Goal: Information Seeking & Learning: Find specific fact

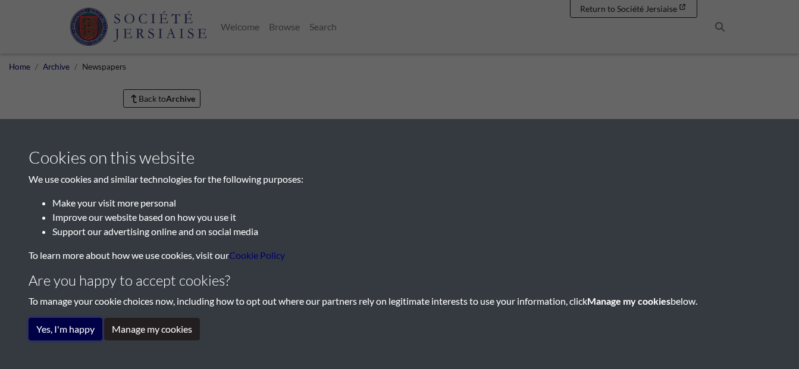
click at [80, 327] on button "Yes, I'm happy" at bounding box center [66, 329] width 74 height 23
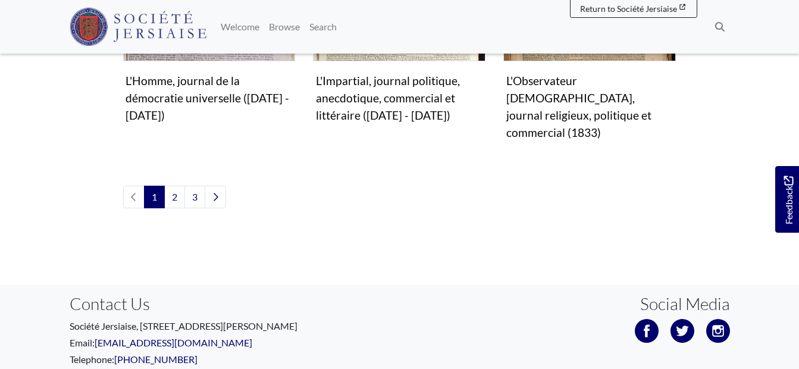
scroll to position [1368, 0]
click at [171, 185] on link "2" at bounding box center [174, 196] width 21 height 23
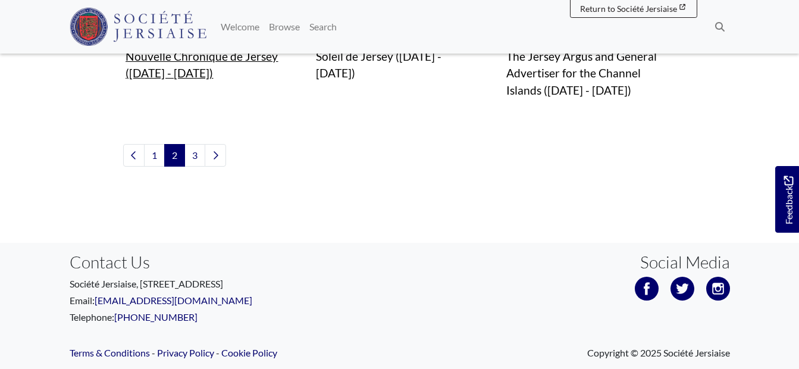
scroll to position [1197, 0]
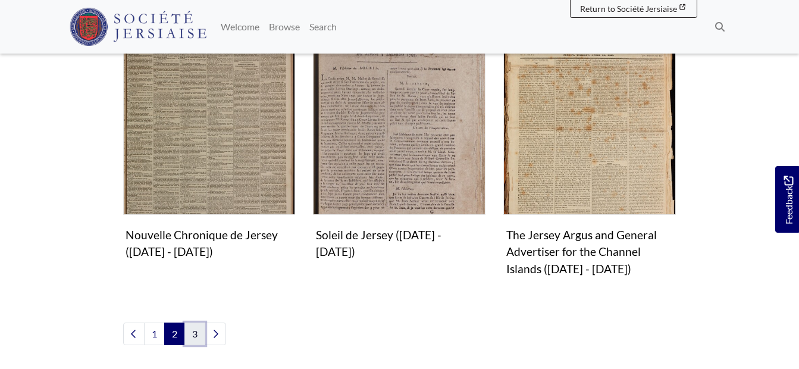
click at [197, 322] on link "3" at bounding box center [194, 333] width 21 height 23
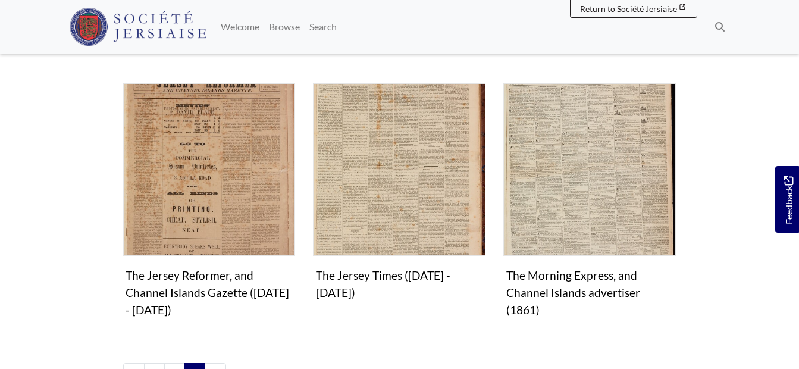
scroll to position [595, 0]
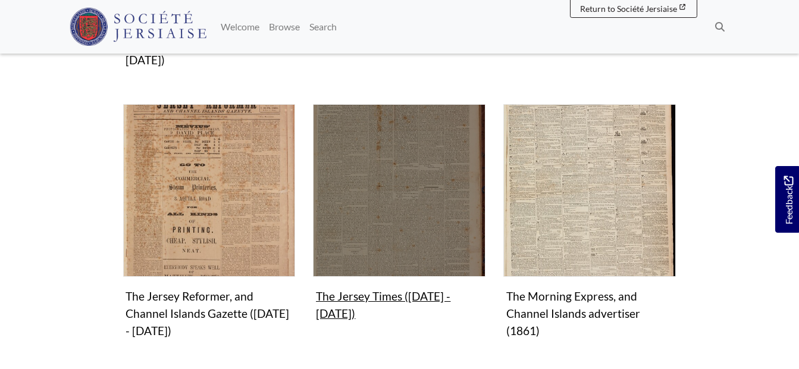
click at [410, 211] on img "Subcollection" at bounding box center [399, 190] width 173 height 173
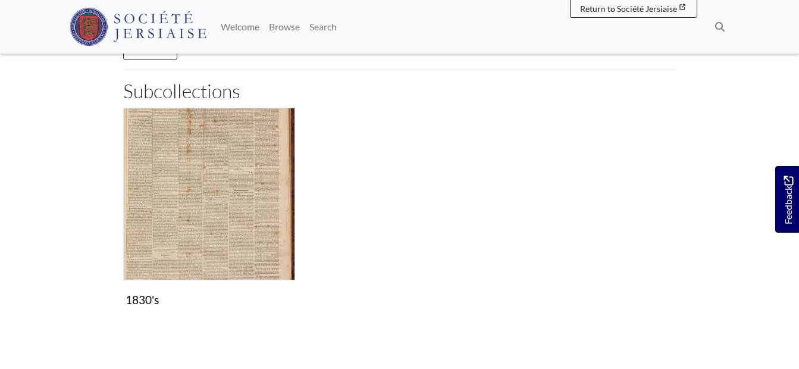
scroll to position [178, 0]
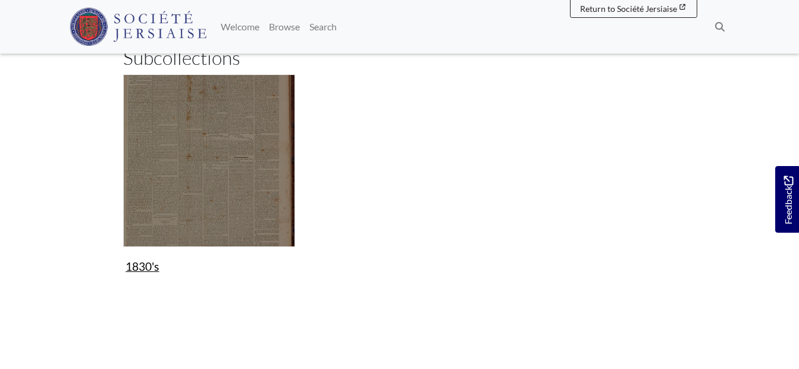
click at [240, 183] on img "Subcollection" at bounding box center [209, 160] width 173 height 173
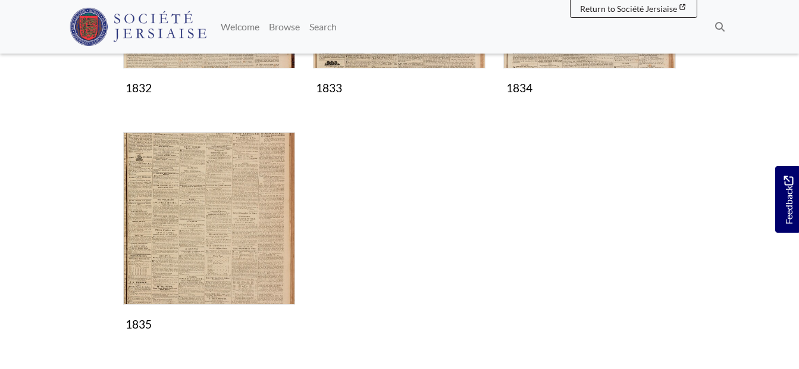
scroll to position [297, 0]
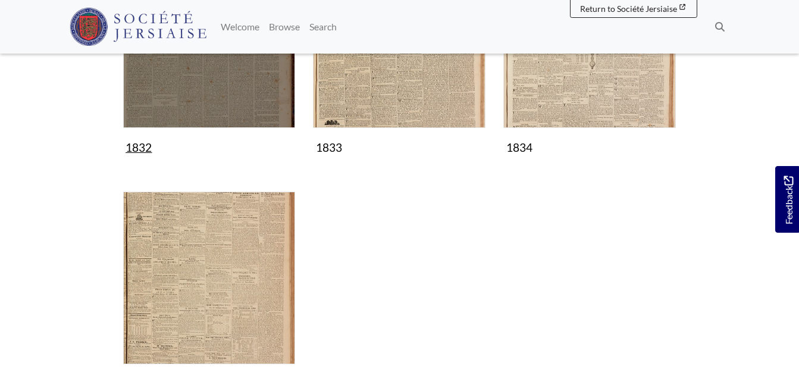
click at [271, 119] on img "Subcollection" at bounding box center [209, 41] width 173 height 173
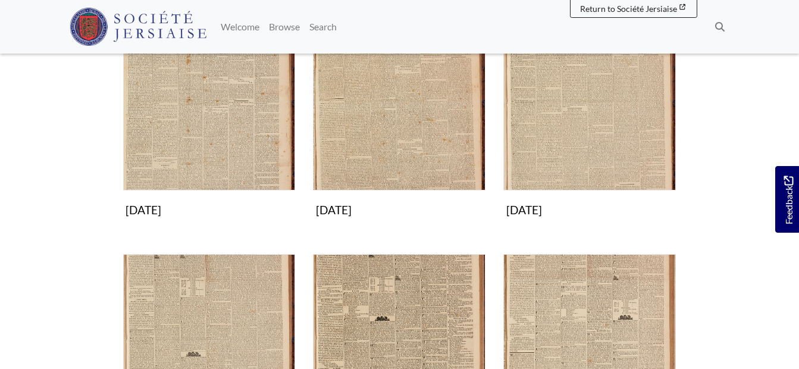
scroll to position [238, 0]
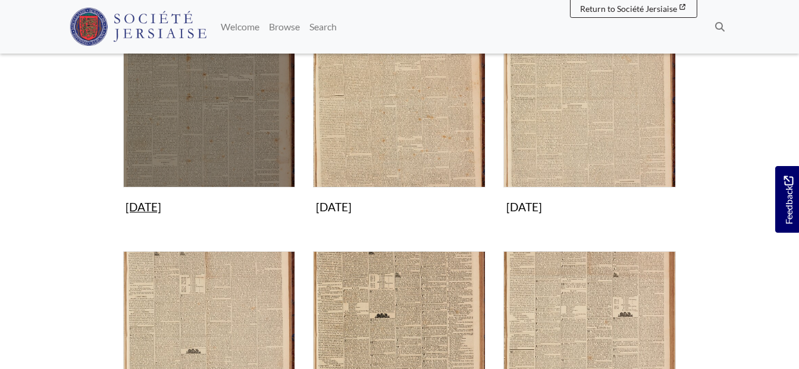
click at [246, 155] on img "Subcollection" at bounding box center [209, 101] width 173 height 173
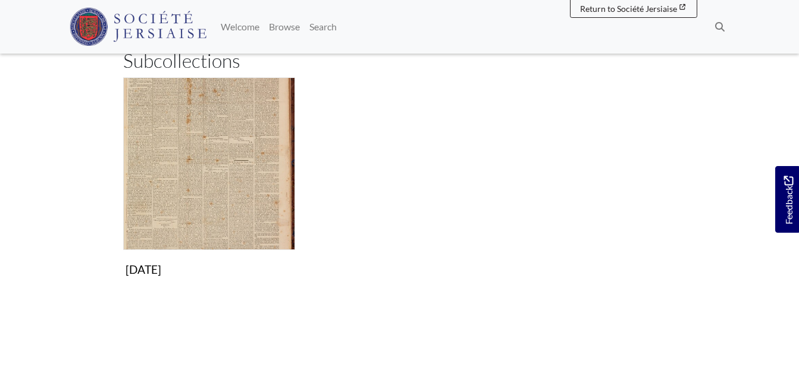
scroll to position [178, 0]
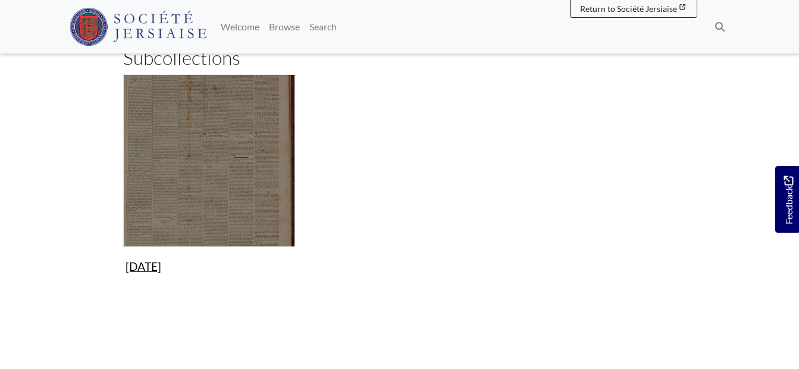
click at [256, 172] on img "Subcollection" at bounding box center [209, 160] width 173 height 173
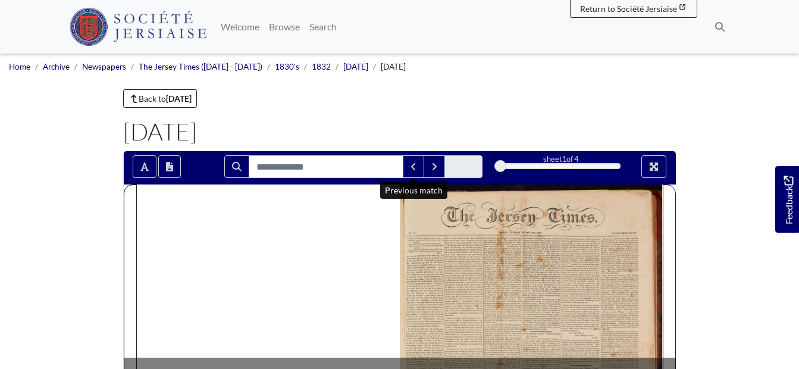
scroll to position [59, 0]
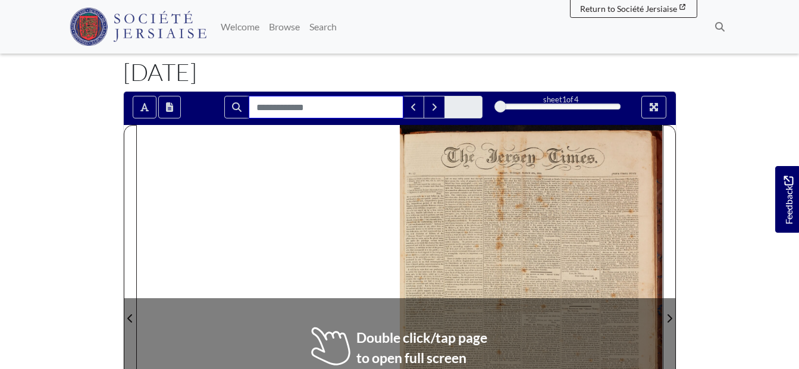
click at [362, 114] on input "Search for" at bounding box center [326, 107] width 155 height 23
type input "*"
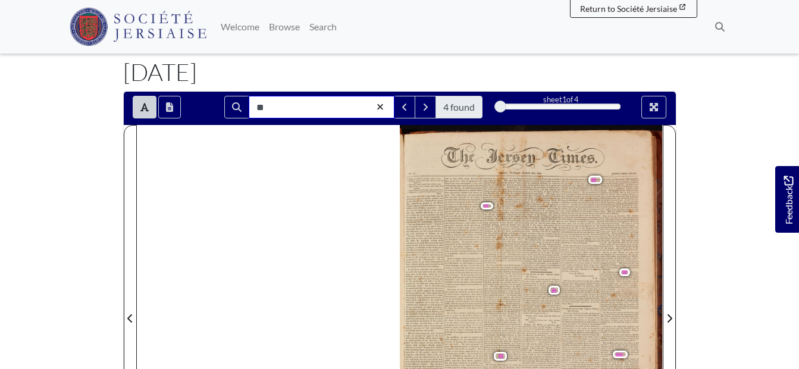
type input "*"
type input "***"
click at [596, 180] on span "," at bounding box center [596, 180] width 1 height 4
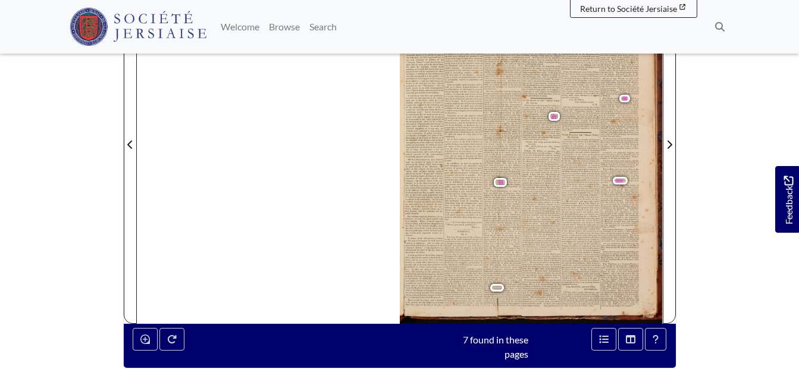
scroll to position [297, 0]
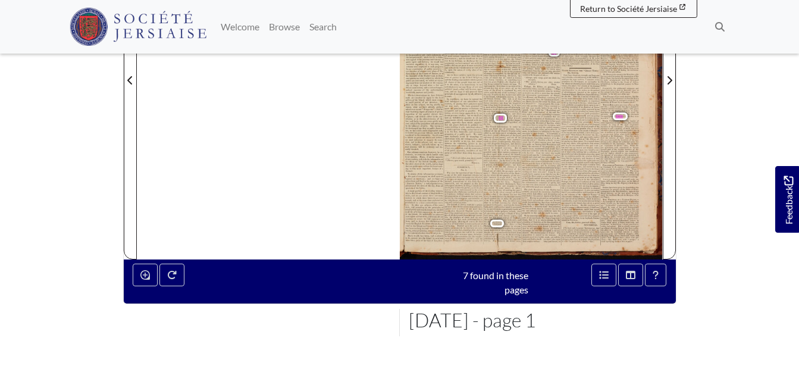
click at [498, 222] on span "stan car d" at bounding box center [510, 224] width 35 height 4
click at [498, 223] on span "stan car d" at bounding box center [510, 224] width 35 height 4
click at [497, 223] on span "stan car d" at bounding box center [510, 224] width 35 height 4
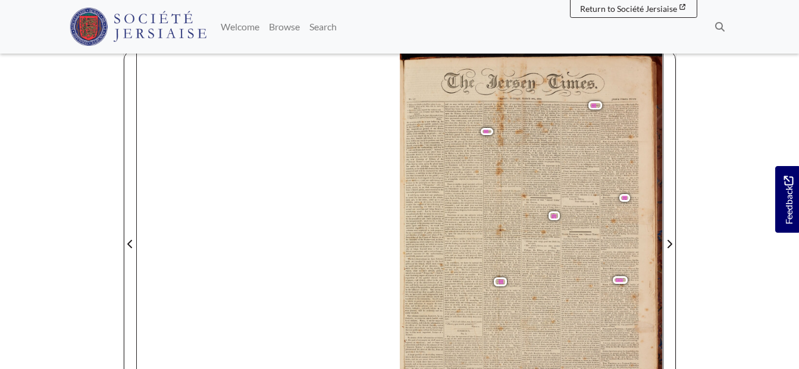
scroll to position [0, 0]
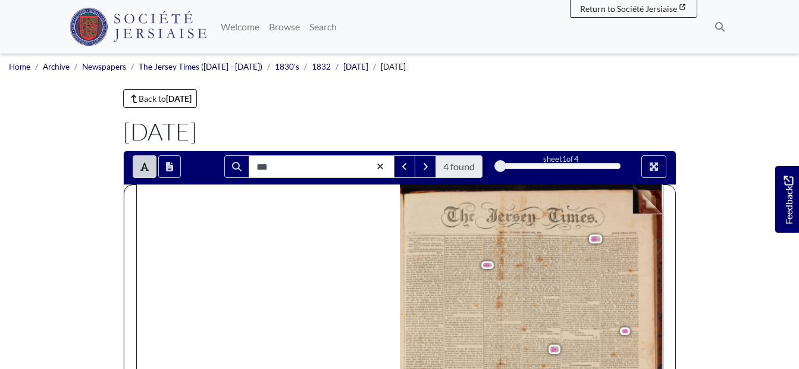
drag, startPoint x: 654, startPoint y: 200, endPoint x: 556, endPoint y: 250, distance: 109.9
click at [558, 250] on div "41 in bus as al omo ios 10 de ati indleg fed i bure ving to alojdbeing out tani…" at bounding box center [531, 370] width 263 height 372
click at [658, 167] on icon "Full screen mode" at bounding box center [654, 167] width 10 height 10
